Goal: Task Accomplishment & Management: Use online tool/utility

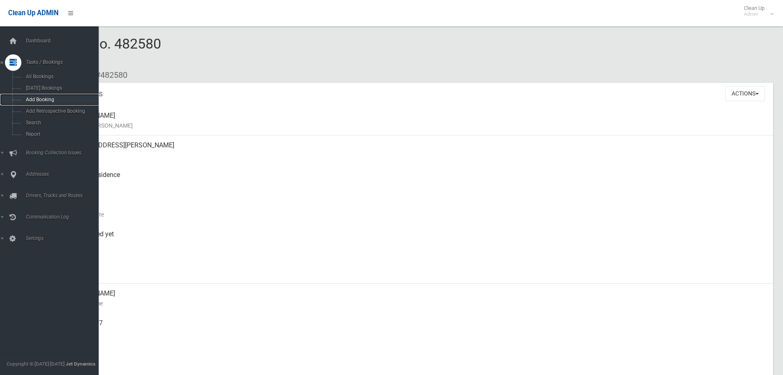
click at [56, 96] on link "Add Booking" at bounding box center [52, 100] width 105 height 12
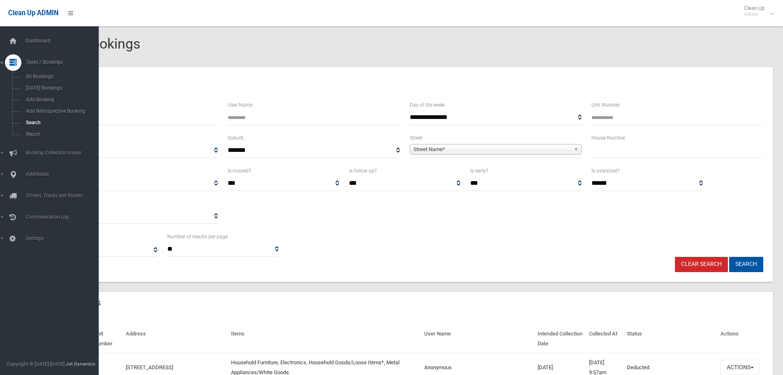
select select
click at [39, 123] on span "Search" at bounding box center [60, 123] width 74 height 6
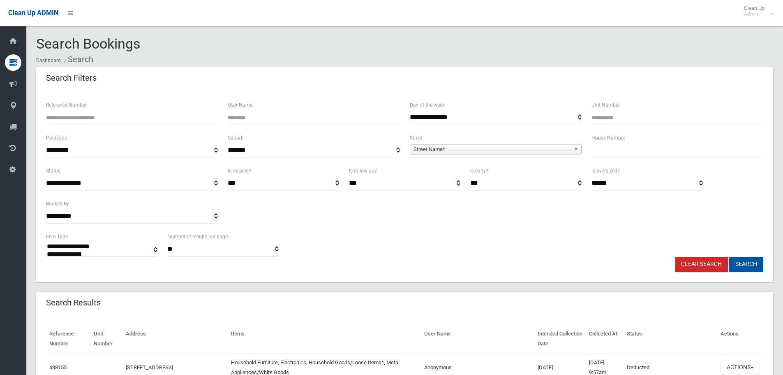
select select
type input "***"
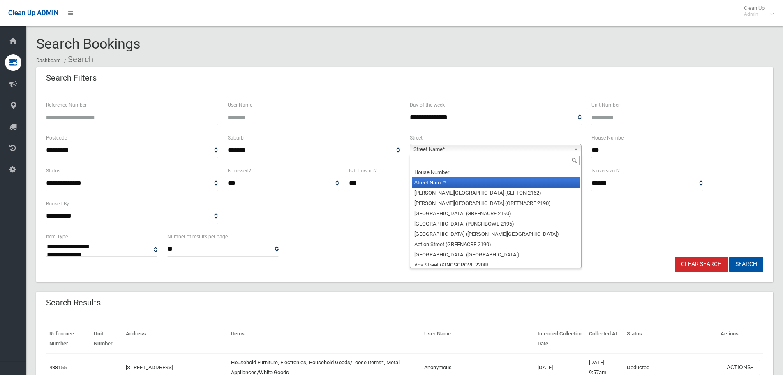
click at [436, 146] on span "Street Name*" at bounding box center [492, 149] width 157 height 10
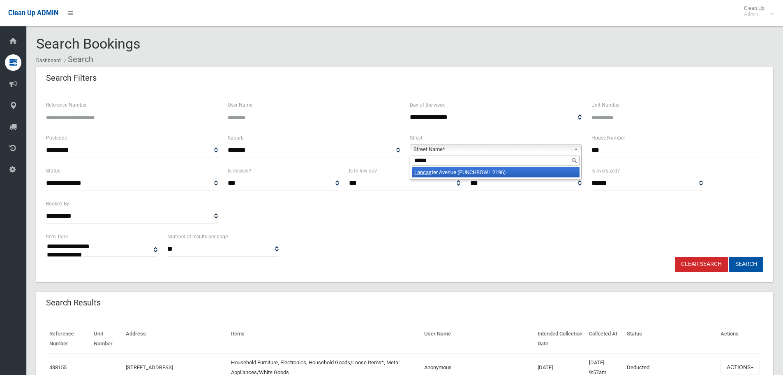
type input "******"
click at [486, 170] on li "Lancas ter Avenue (PUNCHBOWL 2196)" at bounding box center [496, 172] width 168 height 10
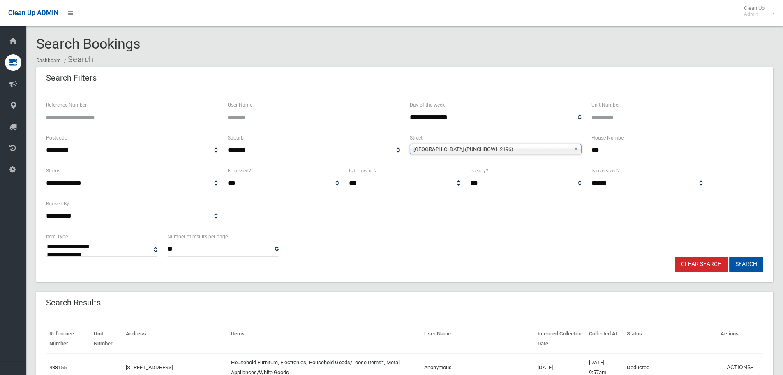
click at [734, 258] on button "Search" at bounding box center [746, 264] width 34 height 15
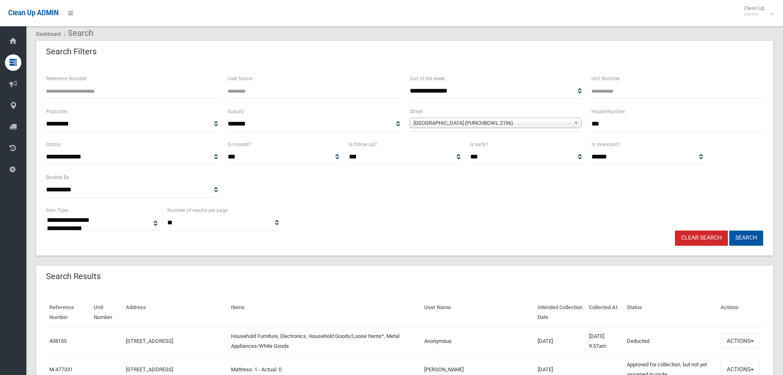
scroll to position [41, 0]
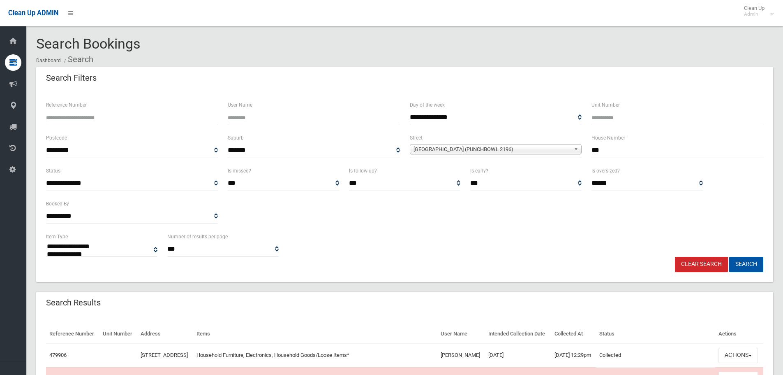
select select
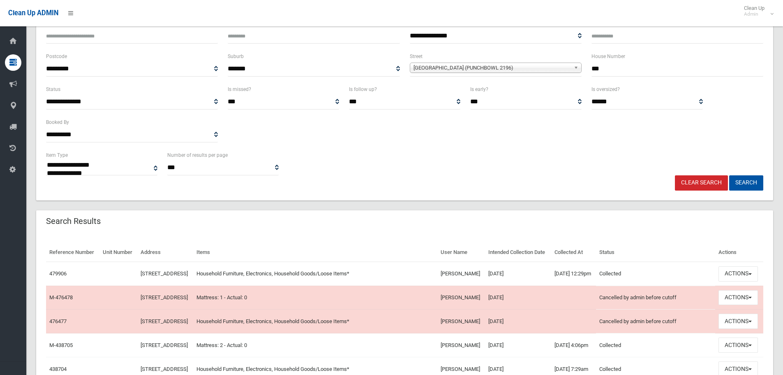
scroll to position [82, 0]
click at [725, 280] on button "Actions" at bounding box center [738, 272] width 39 height 15
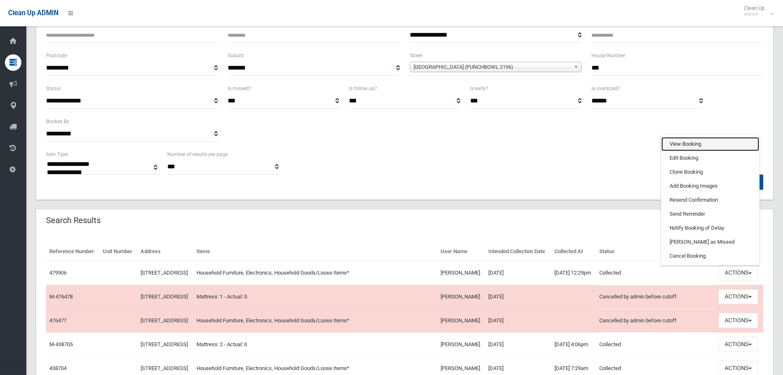
click at [708, 151] on link "View Booking" at bounding box center [711, 144] width 98 height 14
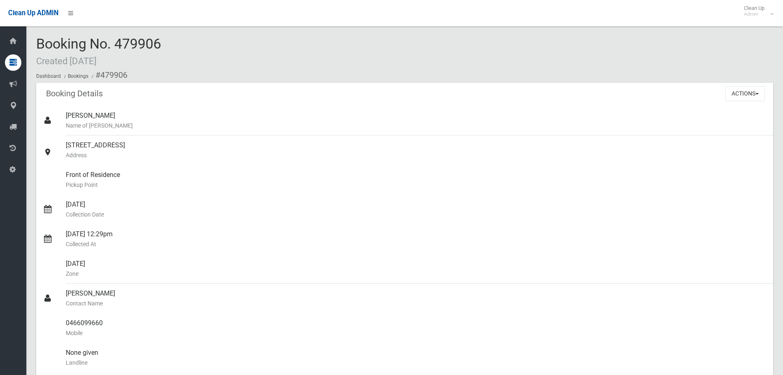
scroll to position [617, 0]
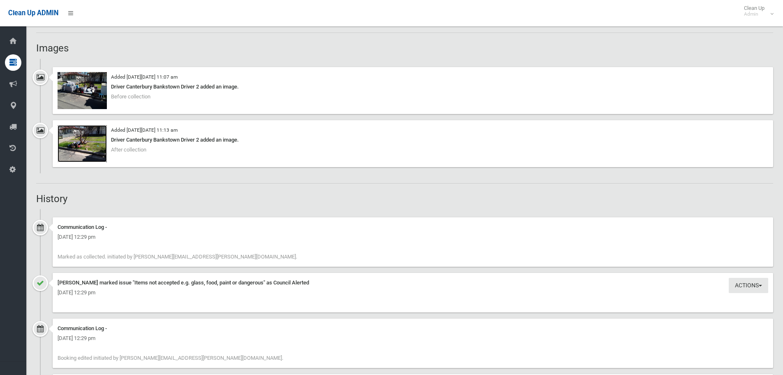
click at [97, 138] on img at bounding box center [82, 143] width 49 height 37
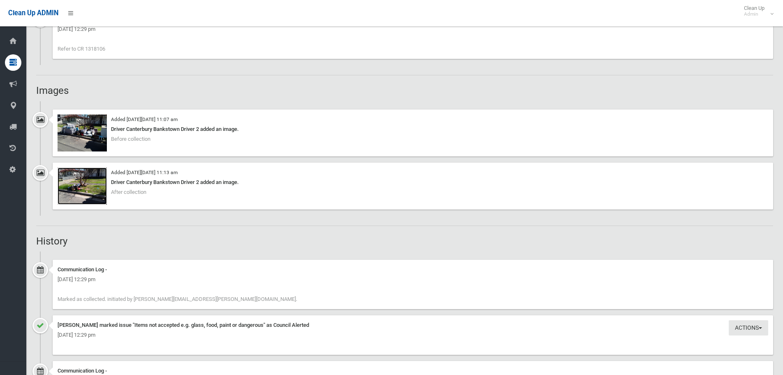
scroll to position [576, 0]
click at [90, 135] on img at bounding box center [82, 131] width 49 height 37
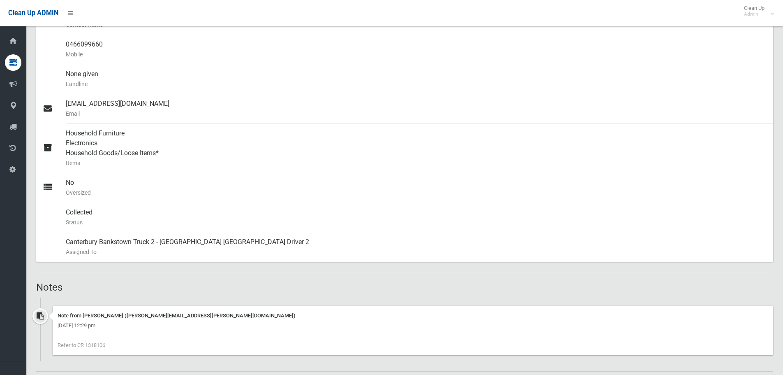
scroll to position [411, 0]
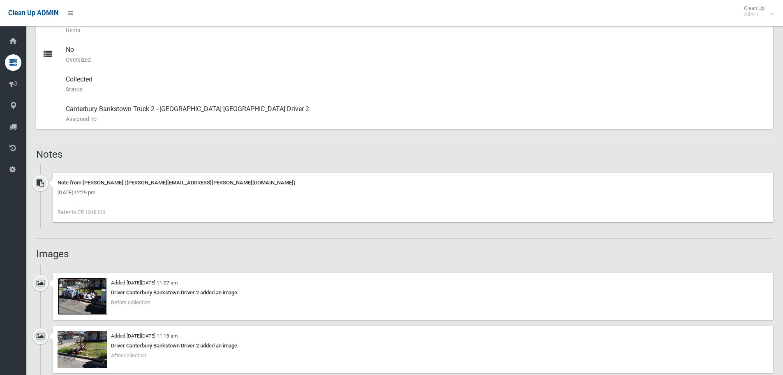
click at [73, 301] on img at bounding box center [82, 296] width 49 height 37
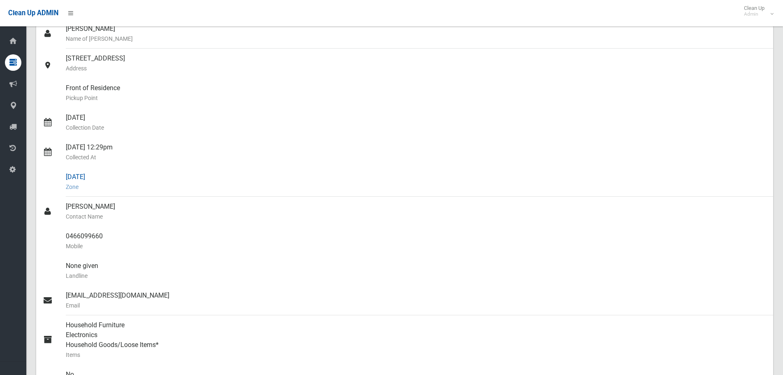
scroll to position [0, 0]
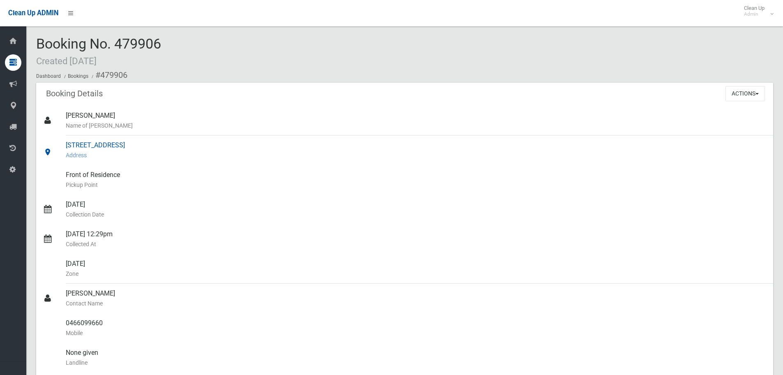
drag, startPoint x: 67, startPoint y: 143, endPoint x: 170, endPoint y: 147, distance: 103.3
click at [170, 147] on div "143 Lancaster Avenue, PUNCHBOWL NSW 2196 Address" at bounding box center [416, 150] width 701 height 30
copy div "143 Lancaster Avenue, PUNCHBOW"
